Goal: Task Accomplishment & Management: Use online tool/utility

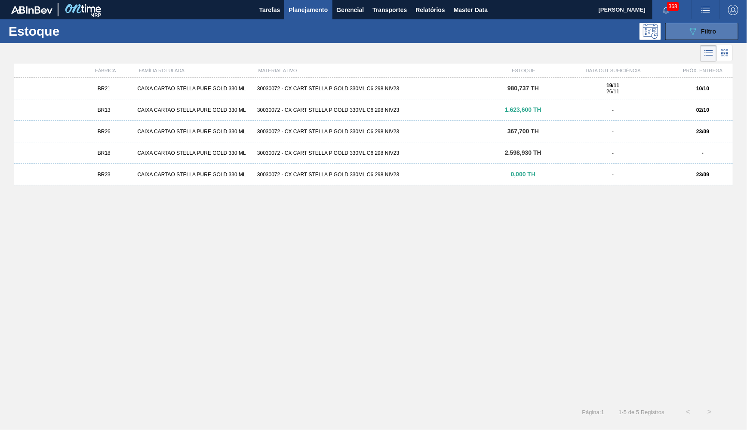
click at [685, 33] on button "089F7B8B-B2A5-4AFE-B5C0-19BA573D28AC Filtro" at bounding box center [702, 31] width 73 height 17
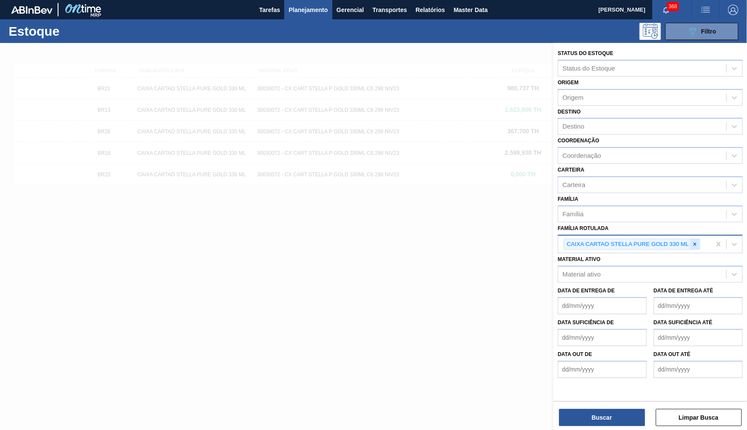
click at [697, 239] on div at bounding box center [695, 244] width 9 height 11
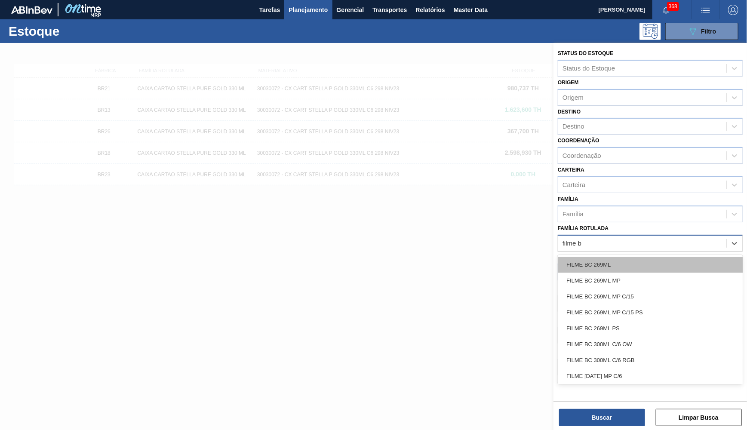
type Rotulada "filme bu"
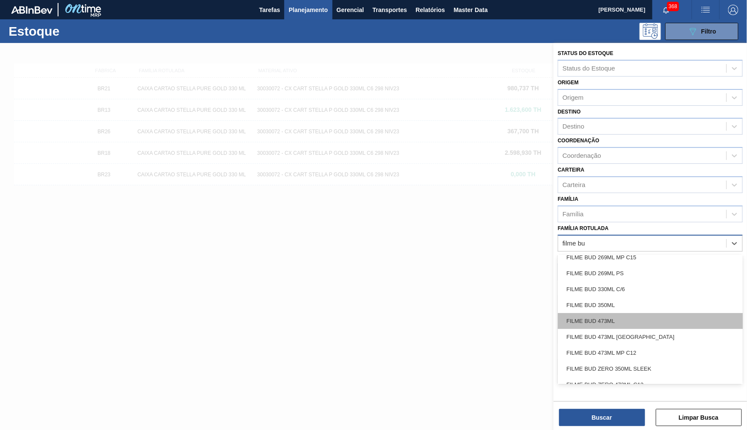
scroll to position [49, 0]
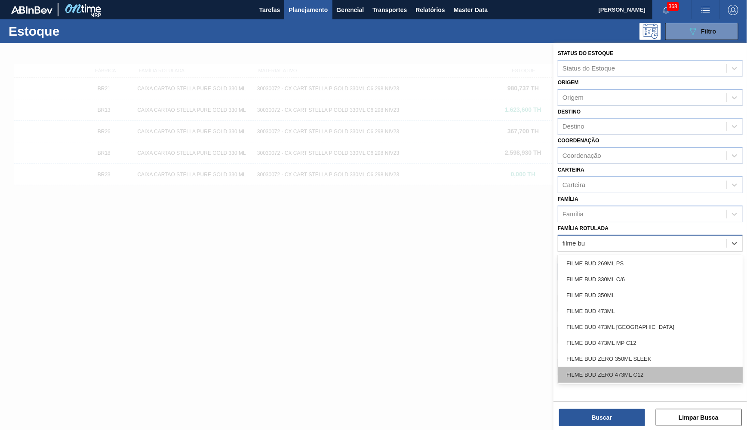
click at [648, 367] on div "FILME BUD ZERO 473ML C12" at bounding box center [650, 375] width 185 height 16
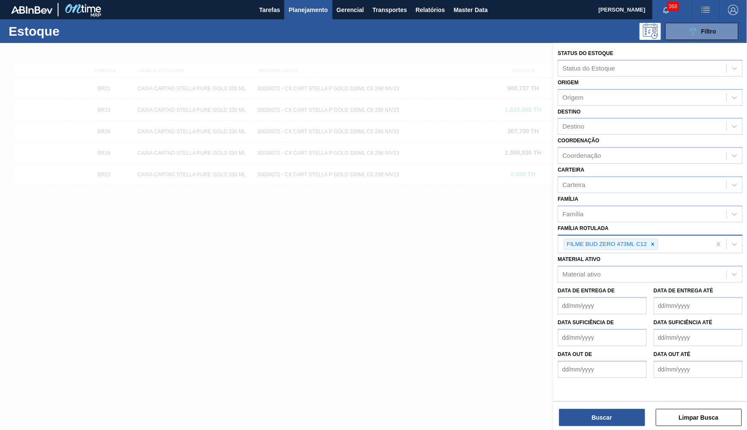
click at [629, 406] on div "Buscar Limpar Busca" at bounding box center [651, 413] width 194 height 24
click at [626, 416] on button "Buscar" at bounding box center [602, 417] width 86 height 17
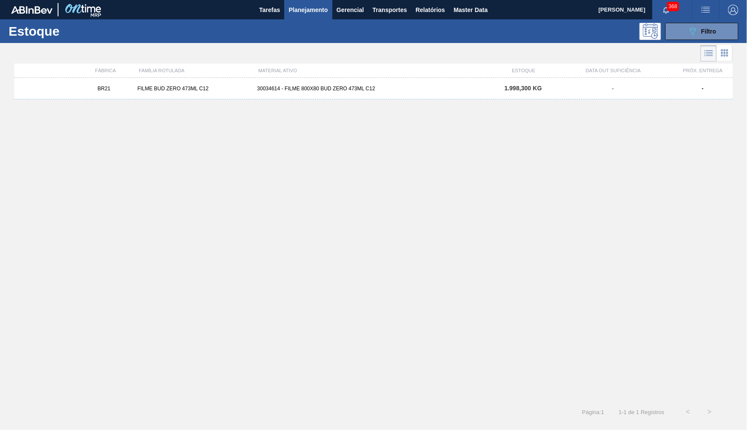
click at [392, 95] on div "BR21 FILME BUD ZERO 473ML C12 30034614 - FILME 800X80 BUD ZERO 473ML C12 1.998,…" at bounding box center [373, 89] width 719 height 22
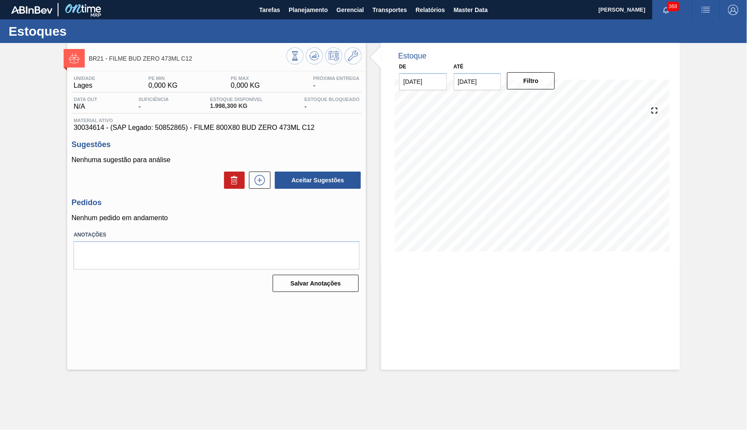
click at [87, 130] on span "30034614 - (SAP Legado: 50852865) - FILME 800X80 BUD ZERO 473ML C12" at bounding box center [217, 128] width 286 height 8
copy span "30034614"
click at [309, 6] on span "Planejamento" at bounding box center [308, 10] width 39 height 10
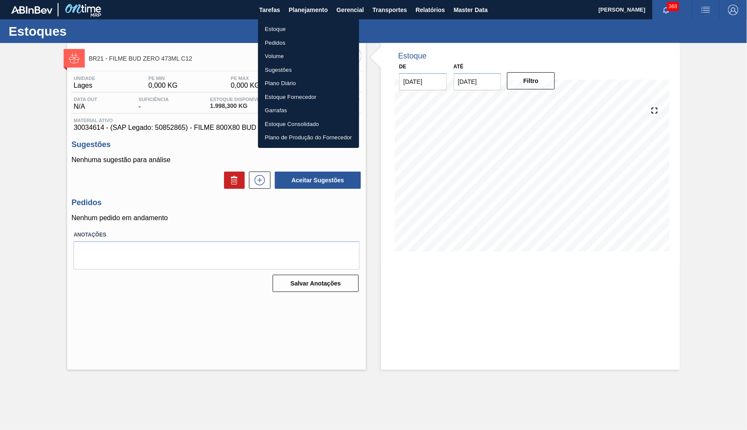
click at [683, 347] on div at bounding box center [373, 215] width 747 height 430
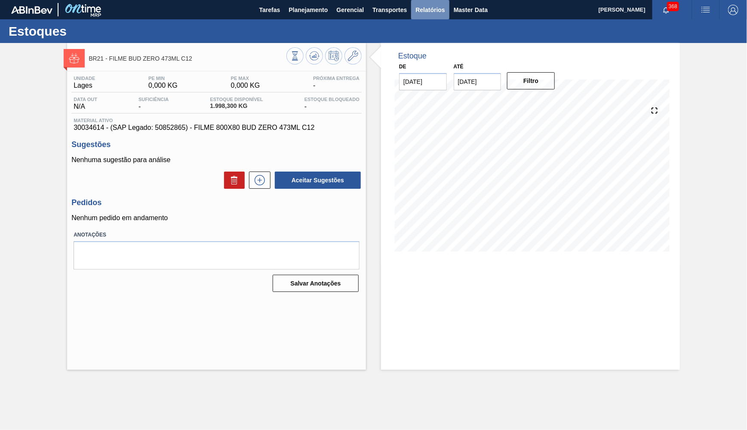
click at [434, 12] on span "Relatórios" at bounding box center [430, 10] width 29 height 10
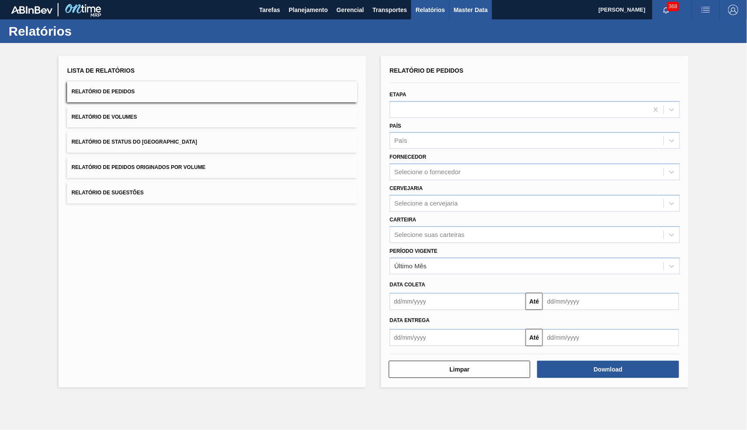
click at [488, 7] on span "Master Data" at bounding box center [471, 10] width 34 height 10
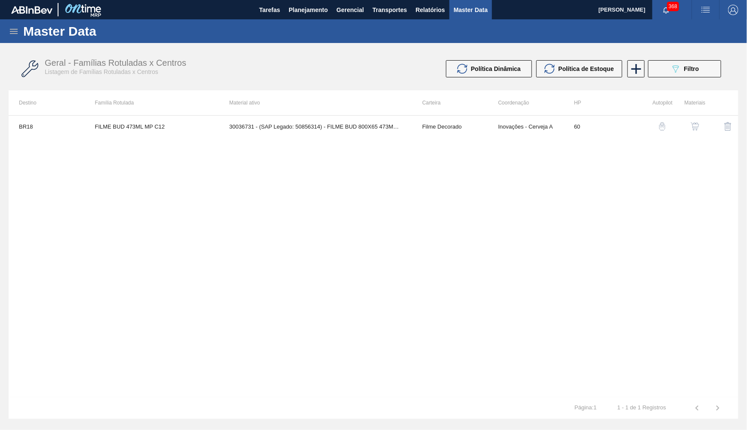
click at [17, 28] on icon at bounding box center [14, 31] width 10 height 10
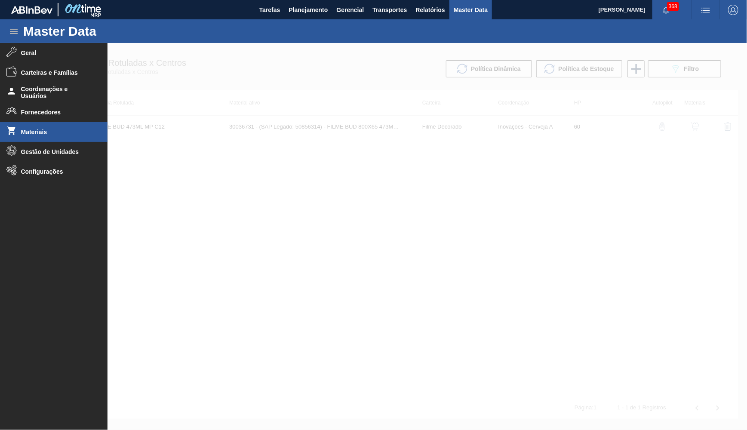
click at [42, 132] on span "Materiais" at bounding box center [56, 132] width 71 height 7
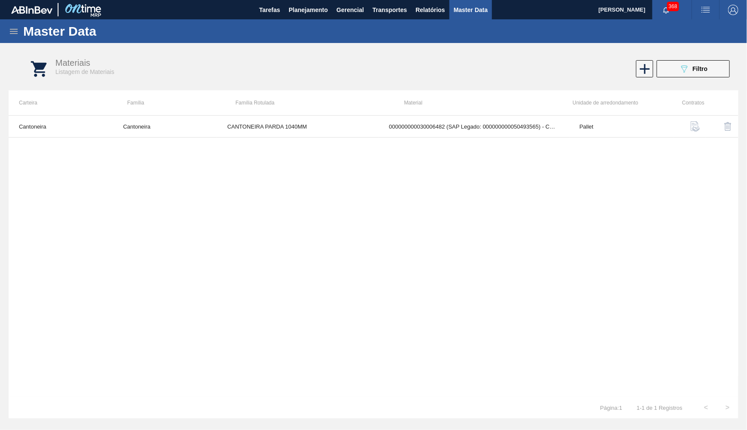
click at [15, 34] on icon at bounding box center [14, 31] width 10 height 10
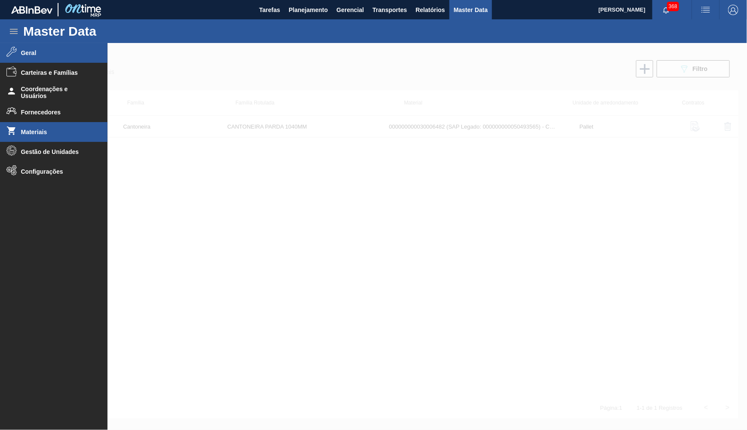
click at [52, 53] on span "Geral" at bounding box center [56, 52] width 71 height 7
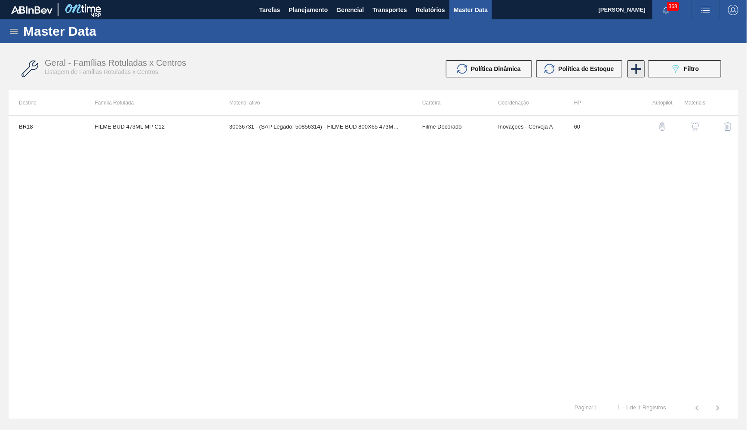
click at [634, 72] on icon at bounding box center [636, 69] width 17 height 17
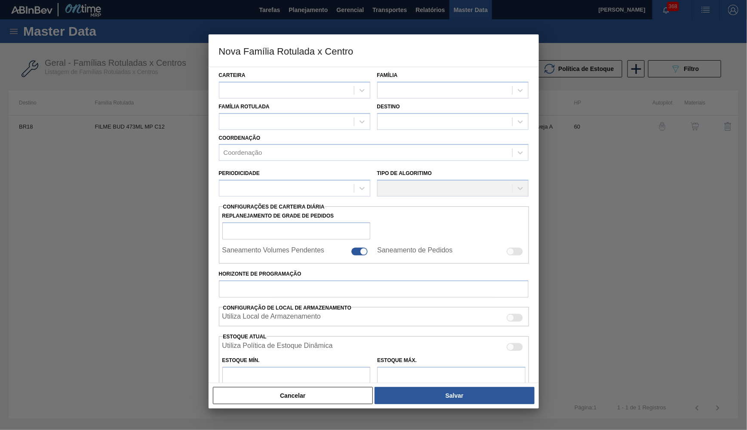
scroll to position [134, 0]
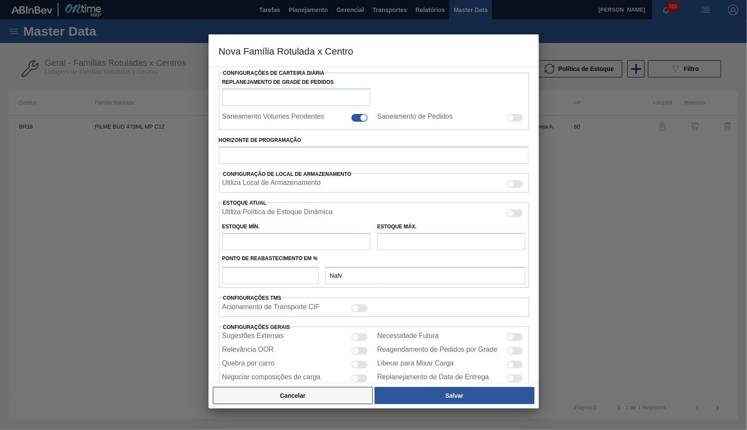
click at [265, 400] on button "Cancelar" at bounding box center [293, 395] width 161 height 17
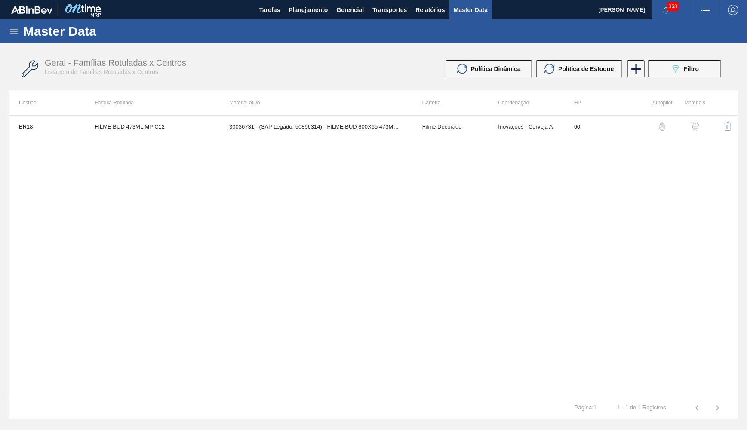
click at [8, 32] on div "Master Data" at bounding box center [373, 31] width 747 height 24
click at [12, 32] on icon at bounding box center [14, 31] width 10 height 10
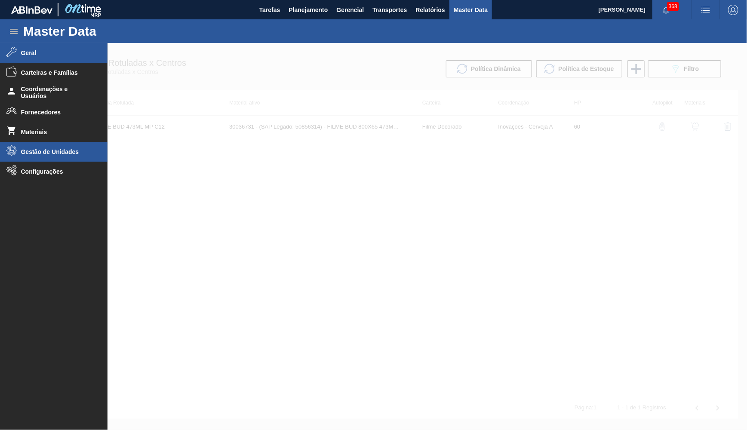
click at [49, 157] on li "Gestão de Unidades" at bounding box center [54, 152] width 108 height 20
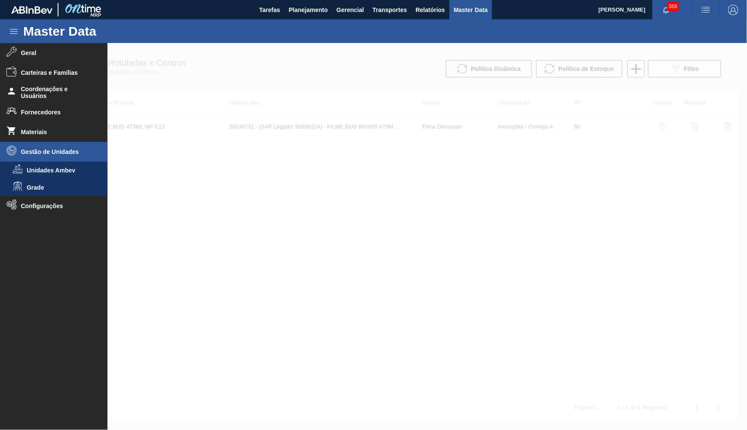
click at [37, 153] on span "Gestão de Unidades" at bounding box center [56, 151] width 71 height 7
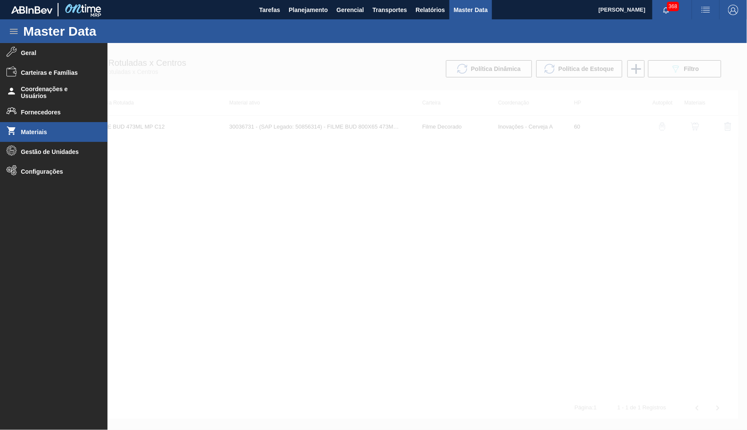
click at [33, 133] on span "Materiais" at bounding box center [56, 132] width 71 height 7
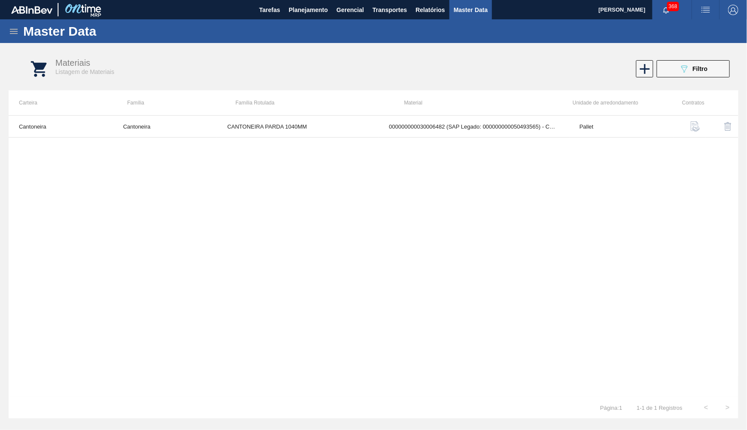
click at [14, 29] on icon at bounding box center [14, 31] width 10 height 10
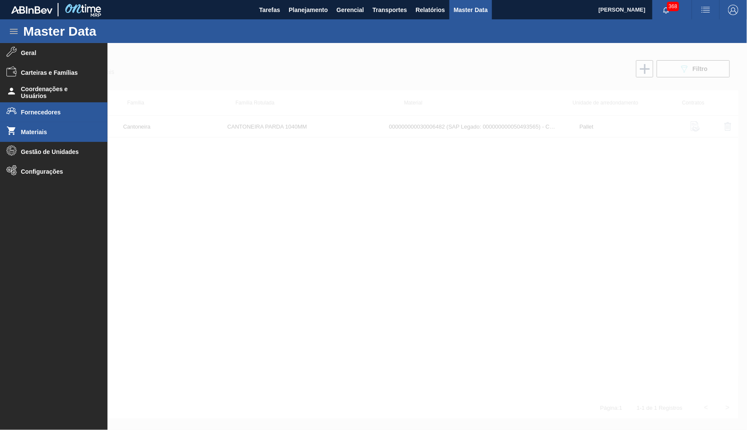
click at [43, 103] on li "Fornecedores" at bounding box center [54, 112] width 108 height 20
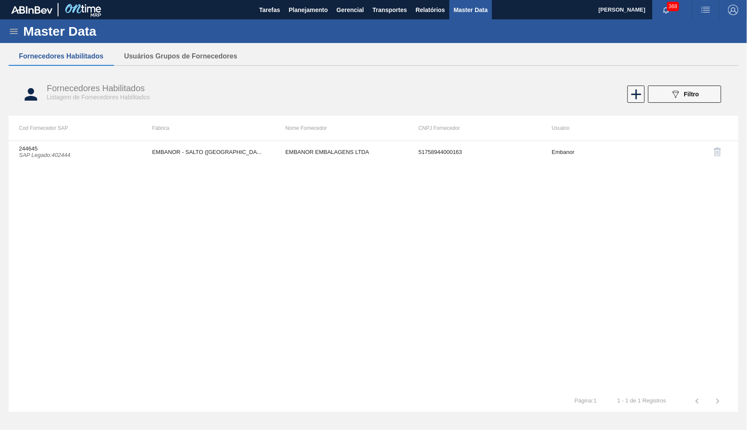
click at [15, 27] on icon at bounding box center [14, 31] width 10 height 10
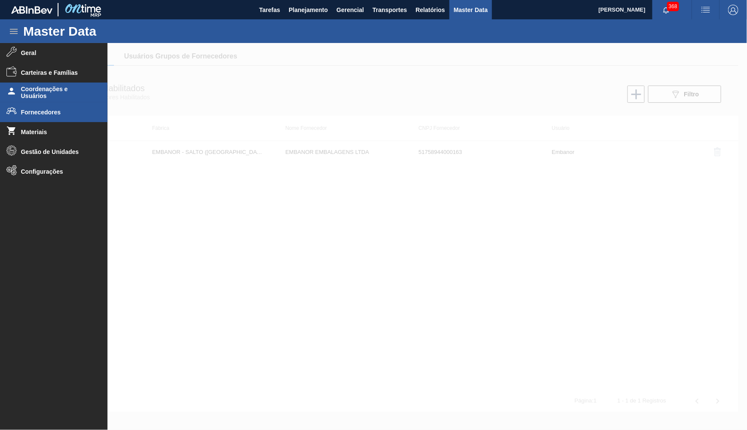
click at [25, 99] on span "Coordenações e Usuários" at bounding box center [56, 93] width 71 height 14
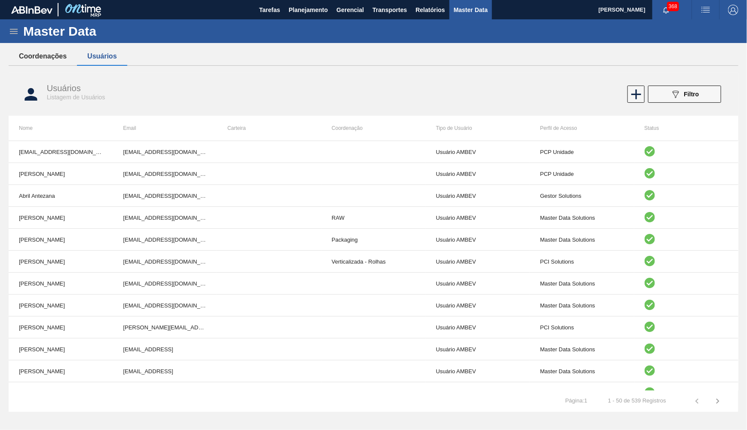
drag, startPoint x: 49, startPoint y: 62, endPoint x: 40, endPoint y: 52, distance: 13.7
click at [48, 62] on button "Coordenações" at bounding box center [43, 56] width 68 height 18
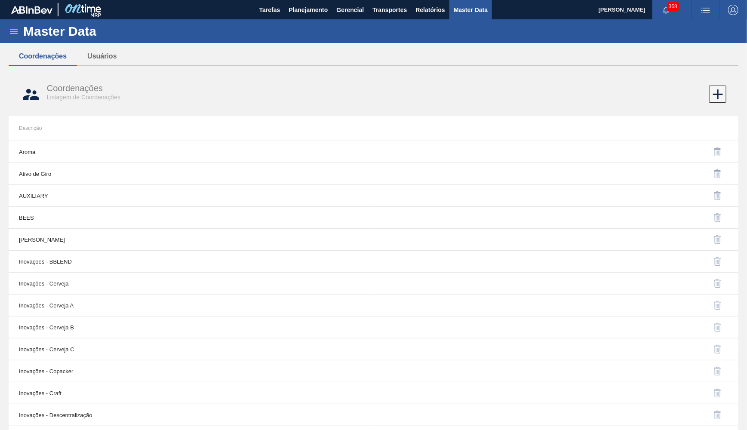
click at [17, 30] on icon at bounding box center [14, 31] width 10 height 10
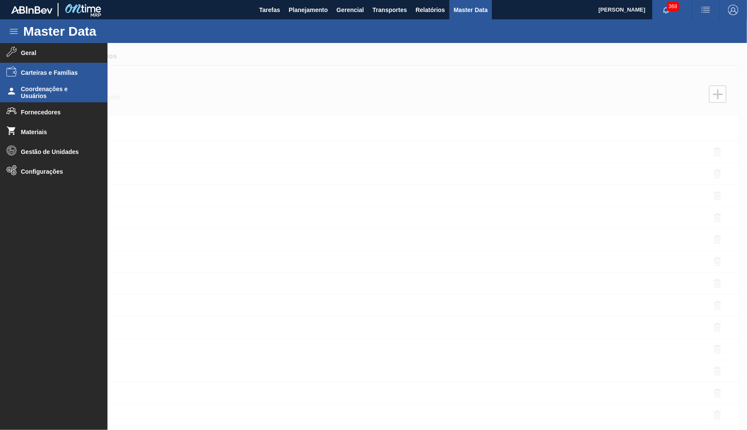
click at [43, 76] on span "Carteiras e Famílias" at bounding box center [56, 72] width 71 height 7
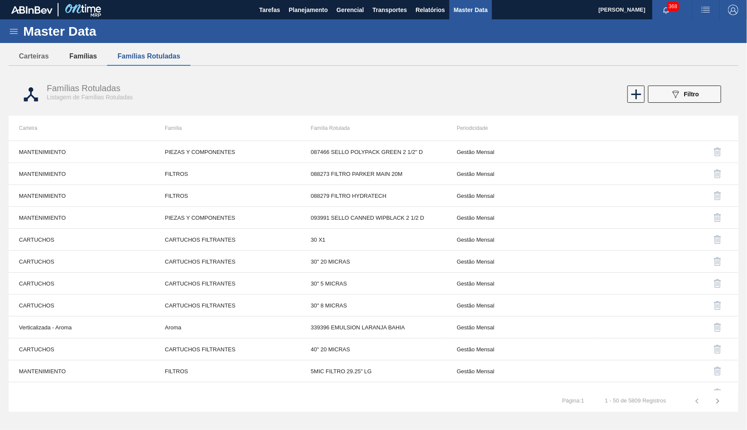
click at [66, 54] on button "Famílias" at bounding box center [83, 56] width 48 height 18
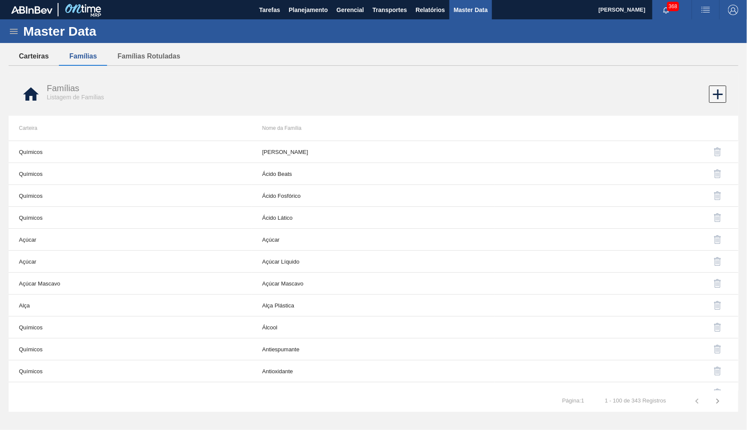
click at [23, 56] on button "Carteiras" at bounding box center [34, 56] width 50 height 18
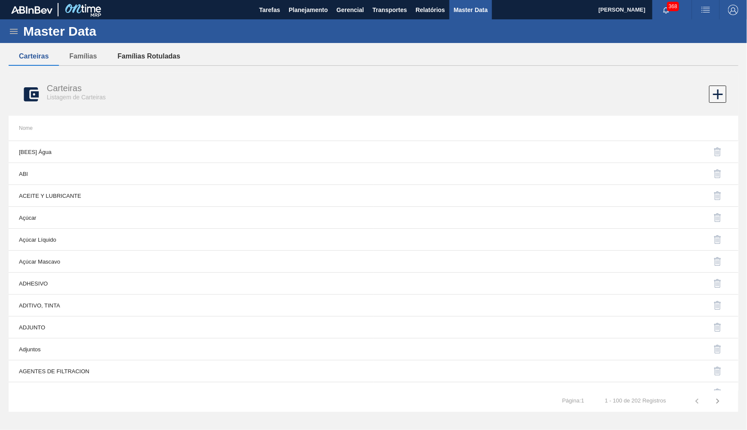
click at [117, 58] on button "Famílias Rotuladas" at bounding box center [148, 56] width 83 height 18
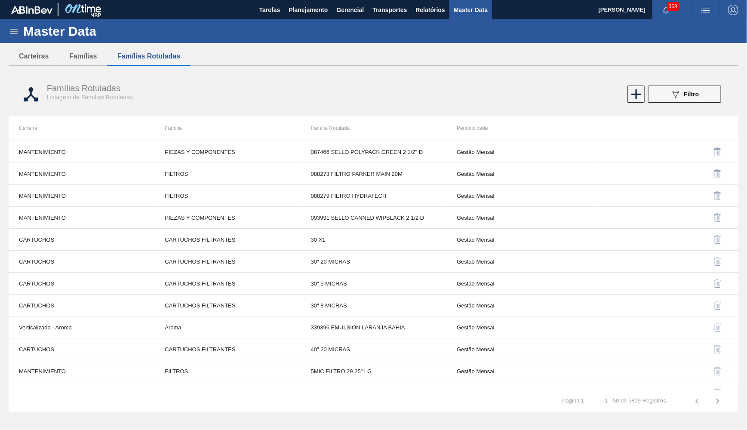
click at [13, 33] on icon at bounding box center [14, 31] width 8 height 5
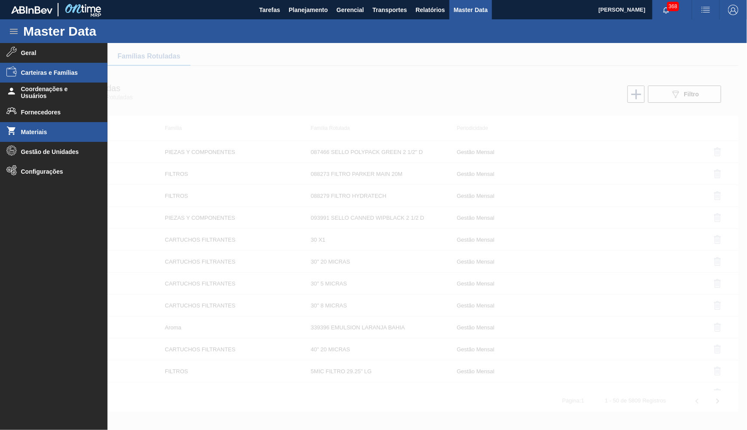
click at [39, 127] on li "Materiais" at bounding box center [54, 132] width 108 height 20
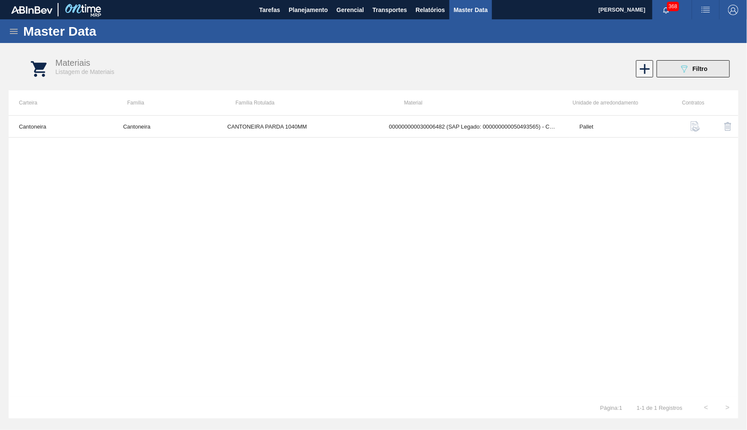
click at [697, 70] on span "Filtro" at bounding box center [700, 68] width 15 height 7
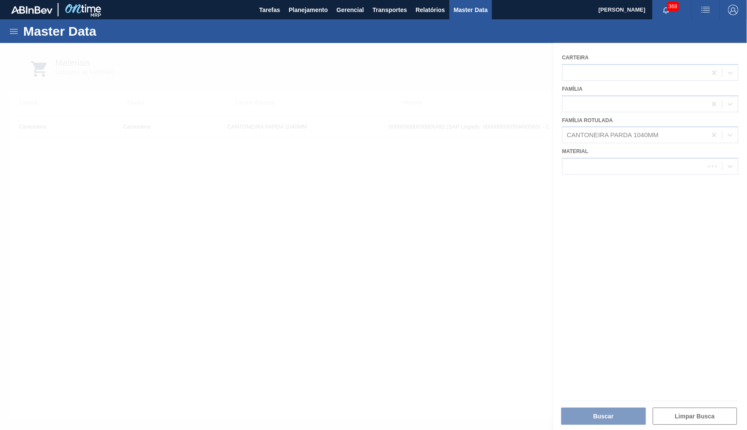
click at [11, 31] on icon at bounding box center [14, 31] width 8 height 5
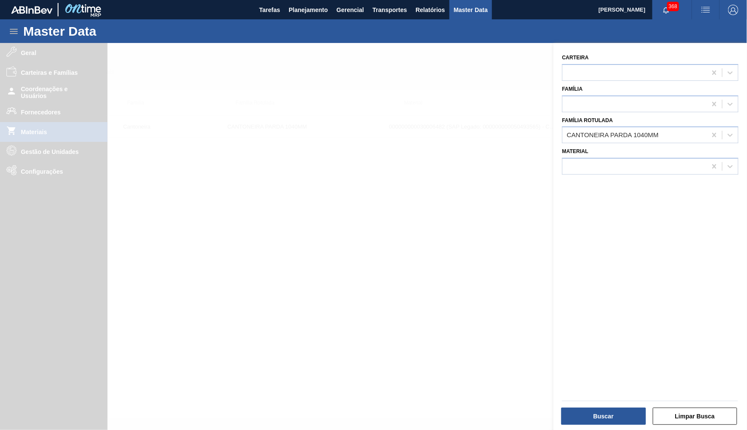
click at [52, 176] on div at bounding box center [373, 258] width 747 height 430
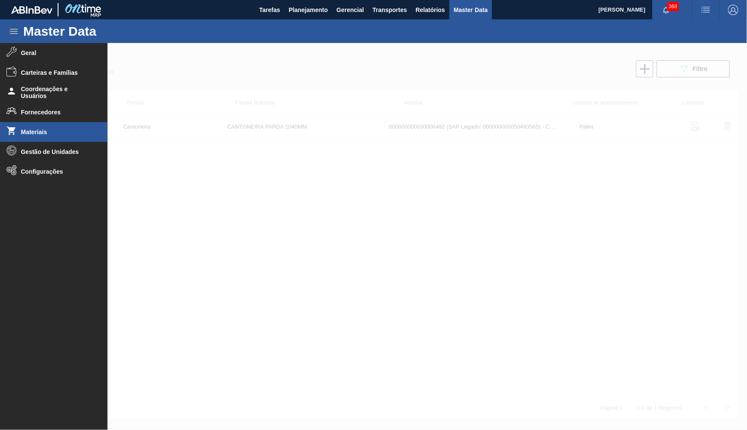
click at [318, 282] on div at bounding box center [373, 236] width 747 height 387
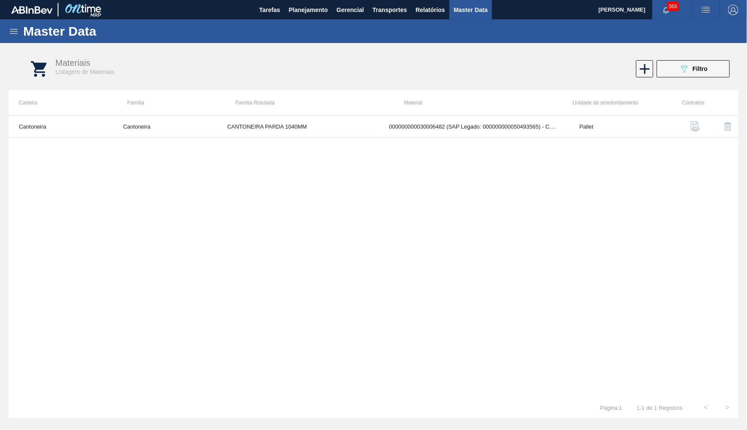
click at [19, 32] on div "Master Data" at bounding box center [373, 31] width 747 height 24
click at [14, 31] on icon at bounding box center [14, 31] width 10 height 10
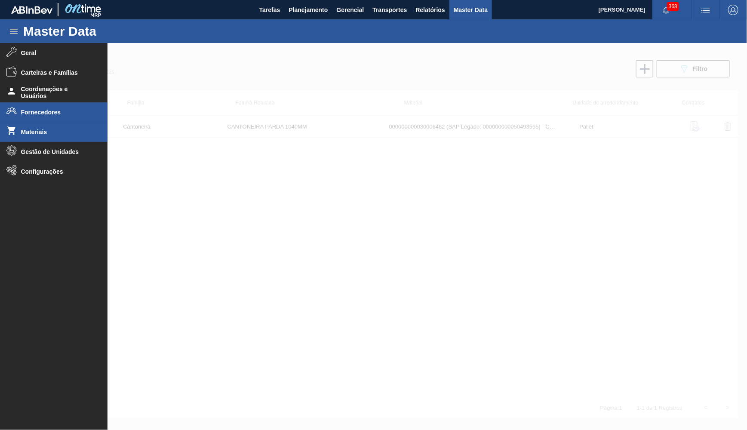
click at [45, 113] on span "Fornecedores" at bounding box center [56, 112] width 71 height 7
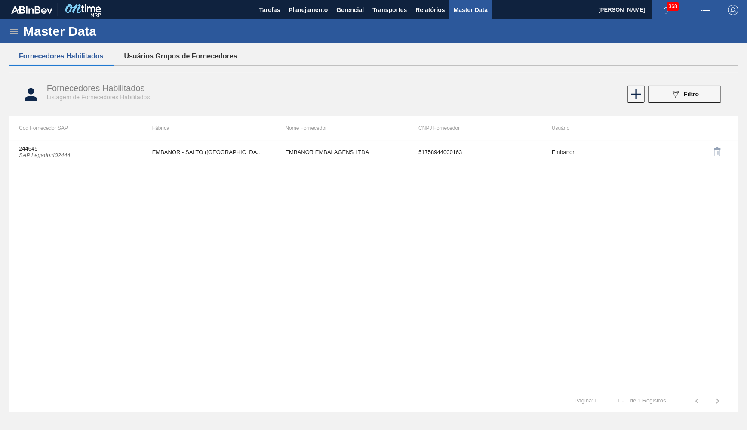
click at [145, 53] on button "Usuários Grupos de Fornecedores" at bounding box center [181, 56] width 134 height 18
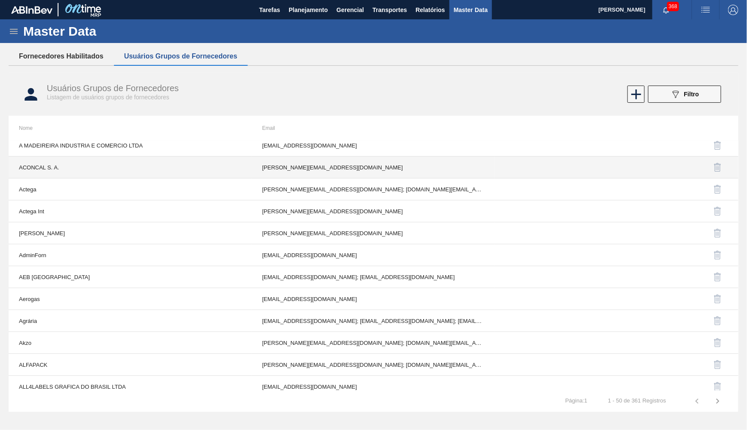
scroll to position [79, 0]
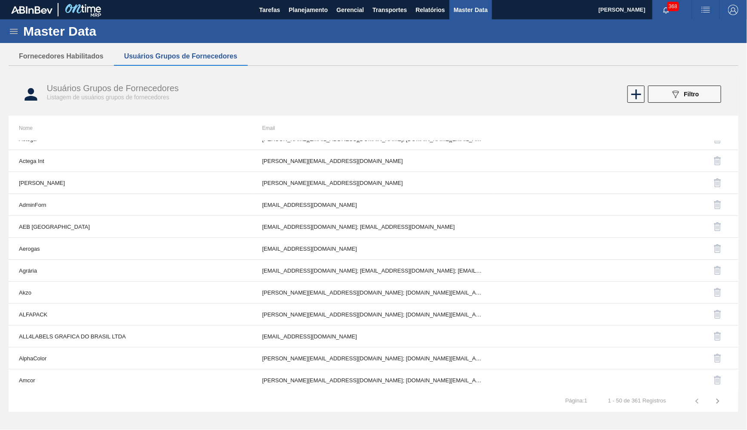
click at [15, 33] on icon at bounding box center [14, 31] width 10 height 10
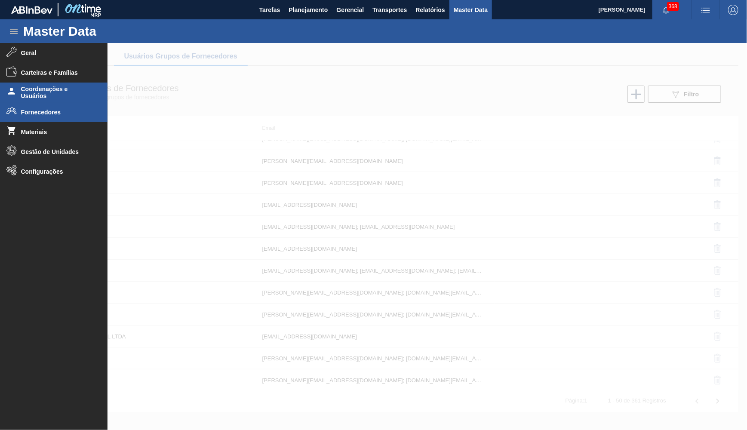
click at [46, 102] on li "Coordenações e Usuários" at bounding box center [54, 93] width 108 height 20
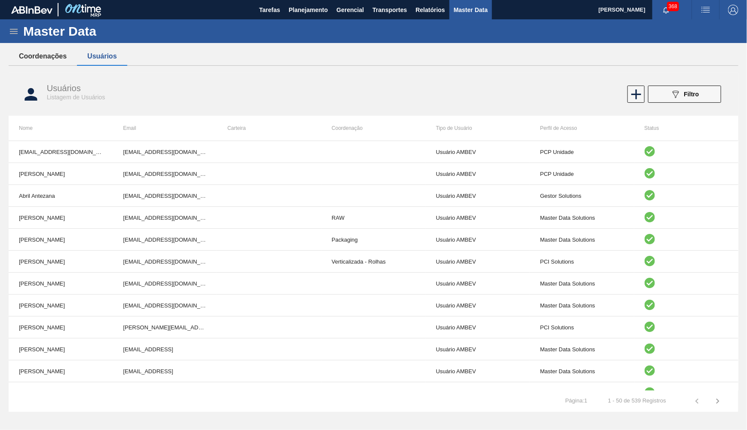
click at [58, 51] on button "Coordenações" at bounding box center [43, 56] width 68 height 18
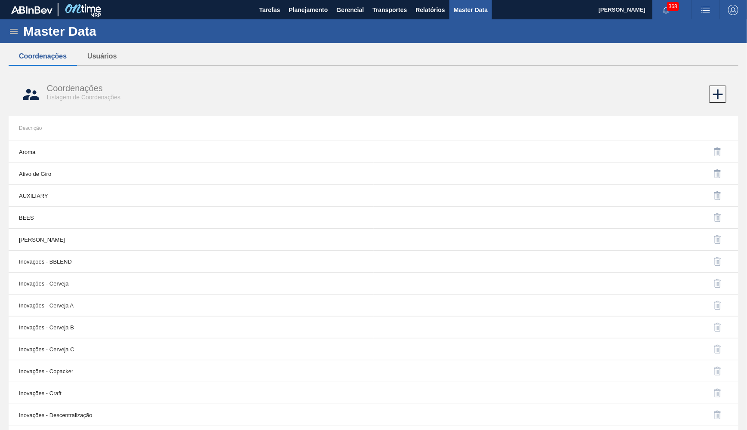
click at [12, 26] on icon at bounding box center [14, 31] width 10 height 10
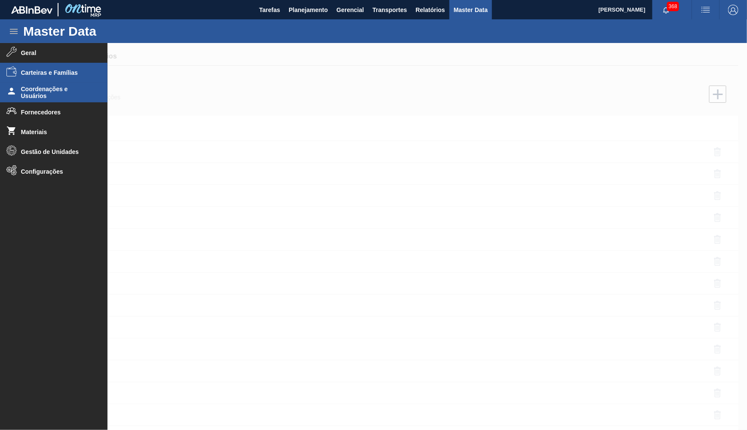
click at [18, 71] on li "Carteiras e Famílias" at bounding box center [54, 73] width 108 height 20
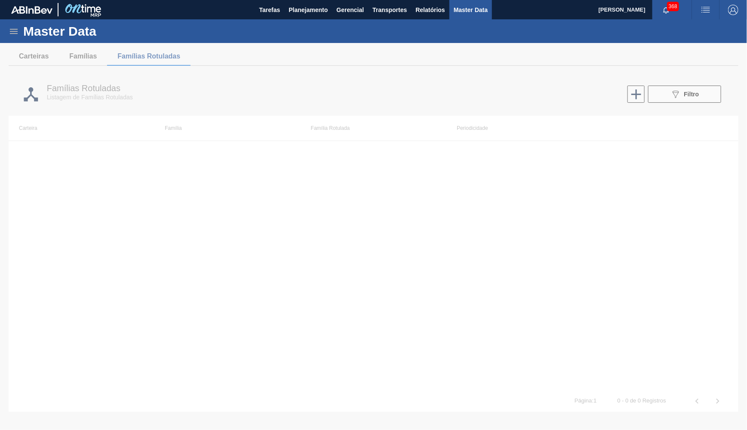
click at [17, 28] on icon at bounding box center [14, 31] width 10 height 10
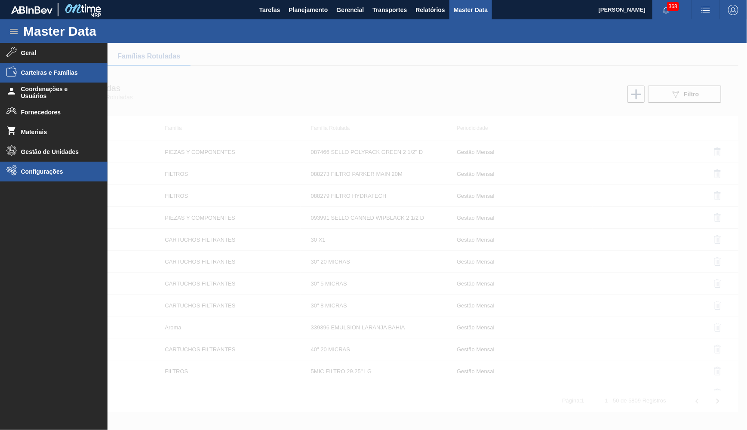
click at [43, 179] on li "Configurações" at bounding box center [54, 172] width 108 height 20
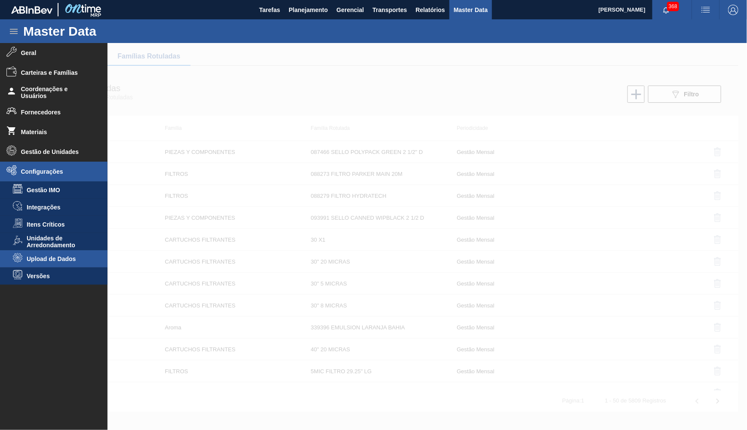
click at [39, 261] on span "Upload de Dados" at bounding box center [60, 259] width 66 height 7
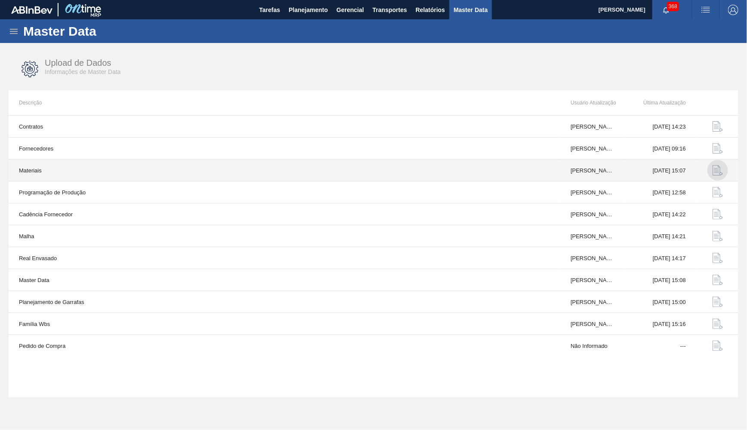
click at [718, 173] on img "button" at bounding box center [718, 170] width 10 height 10
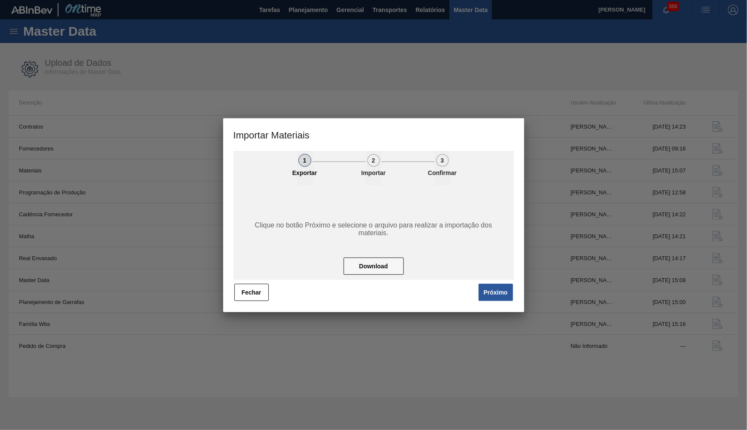
drag, startPoint x: 388, startPoint y: 267, endPoint x: 503, endPoint y: 317, distance: 126.1
click at [506, 325] on div "Importar Materiais 1 Exportar 2 Importar 3 Confirmar Clique no botão Próximo e …" at bounding box center [373, 215] width 747 height 430
click at [503, 303] on div "1 Exportar 2 Importar 3 Confirmar Clique no botão Próximo e selecione o arquivo…" at bounding box center [373, 231] width 301 height 161
click at [502, 303] on div "1 Exportar 2 Importar 3 Confirmar Clique no botão Próximo e selecione o arquivo…" at bounding box center [373, 231] width 301 height 161
click at [500, 300] on button "Próximo" at bounding box center [496, 292] width 34 height 17
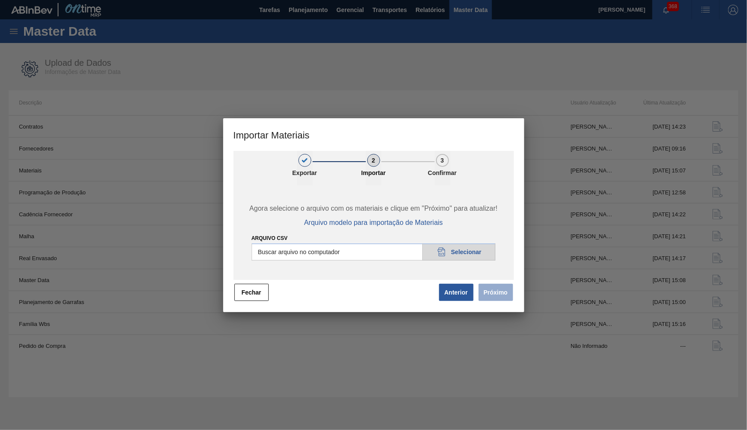
click at [465, 251] on input "Arquivo CSV" at bounding box center [374, 252] width 244 height 17
type input "C:\fakepath\masterData_model -lata budz 473.csv"
click at [509, 284] on button "Próximo" at bounding box center [496, 292] width 34 height 17
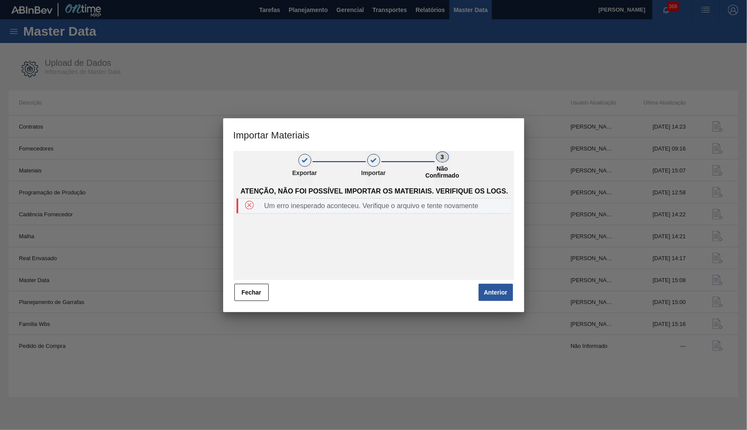
click at [389, 213] on div "Um erro inesperado aconteceu. Verifique o arquivo e tente novamente" at bounding box center [374, 206] width 275 height 15
click at [388, 213] on div "Um erro inesperado aconteceu. Verifique o arquivo e tente novamente" at bounding box center [374, 206] width 275 height 15
click at [500, 290] on button "Anterior" at bounding box center [496, 292] width 34 height 17
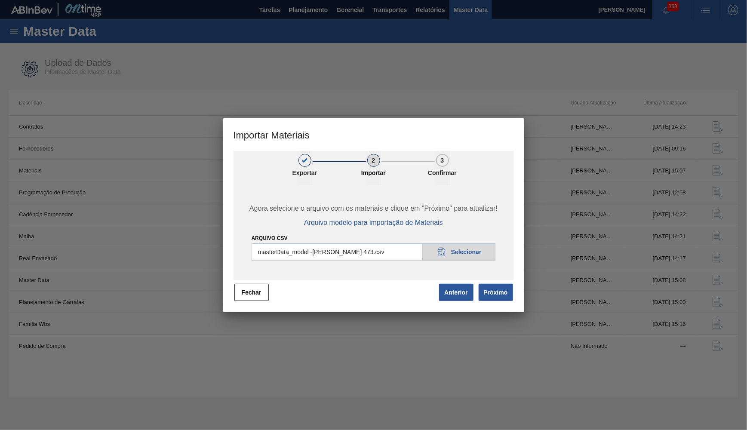
drag, startPoint x: 257, startPoint y: 293, endPoint x: 522, endPoint y: 273, distance: 265.8
click at [522, 273] on div "1 Exportar 2 Importar 3 Confirmar Agora selecione o arquivo com os materiais e …" at bounding box center [373, 231] width 301 height 161
click at [495, 298] on button "Próximo" at bounding box center [496, 292] width 34 height 17
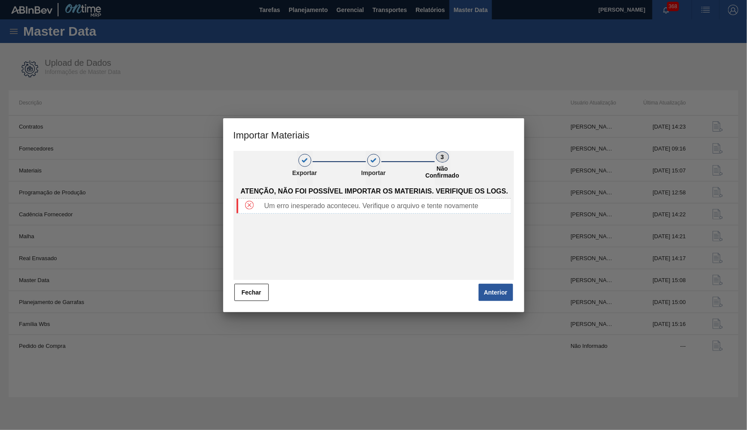
click at [221, 281] on div at bounding box center [373, 215] width 747 height 430
drag, startPoint x: 238, startPoint y: 293, endPoint x: 184, endPoint y: 367, distance: 92.3
click at [241, 291] on button "Fechar" at bounding box center [252, 292] width 34 height 17
